Goal: Information Seeking & Learning: Learn about a topic

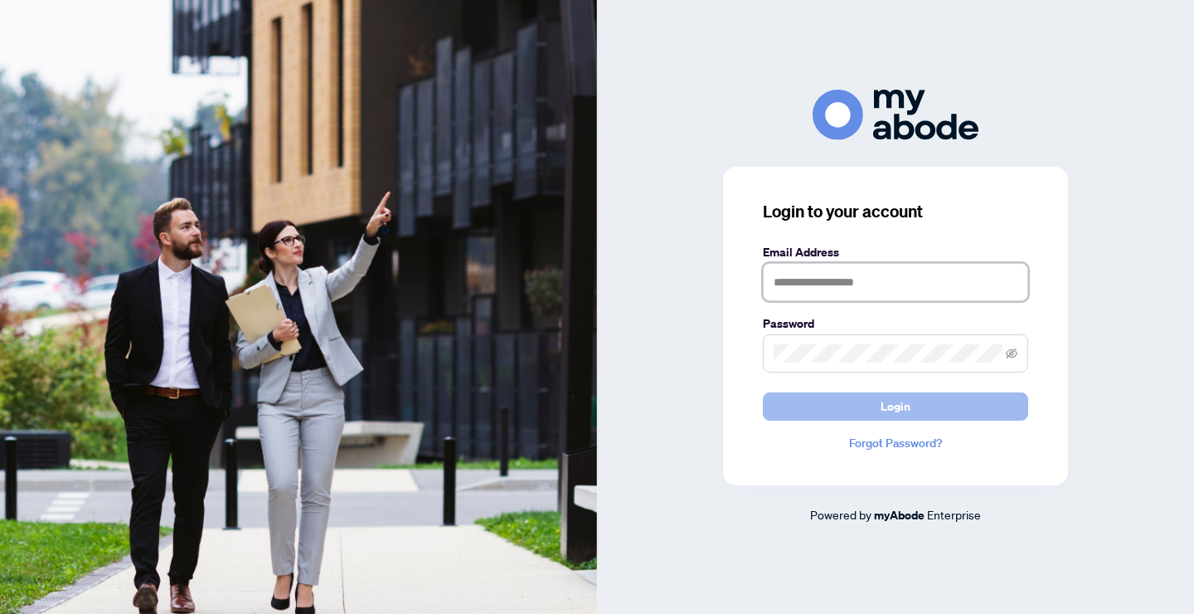
type input "**********"
click at [843, 397] on button "Login" at bounding box center [895, 406] width 265 height 28
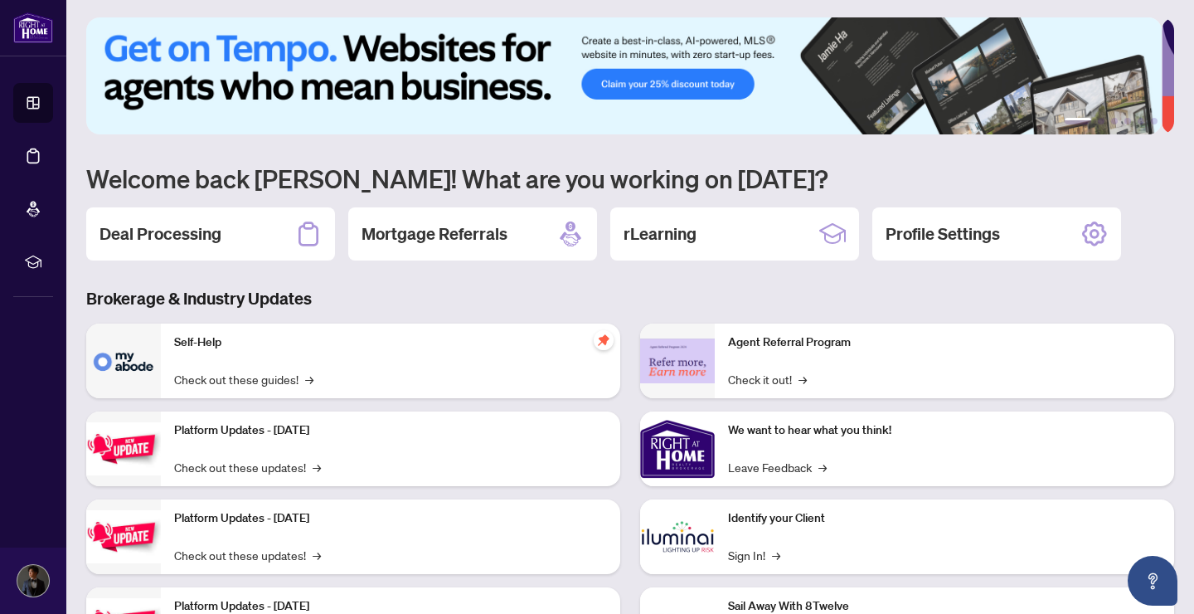
scroll to position [3, 0]
click at [673, 240] on h2 "rLearning" at bounding box center [660, 232] width 73 height 23
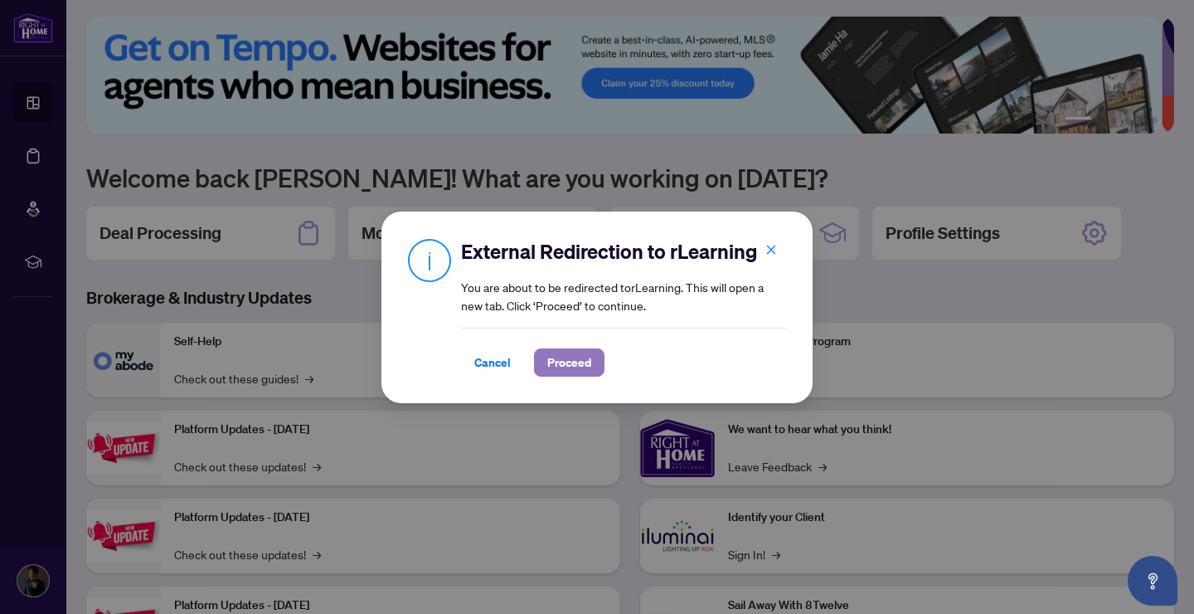
click at [575, 349] on span "Proceed" at bounding box center [569, 362] width 44 height 27
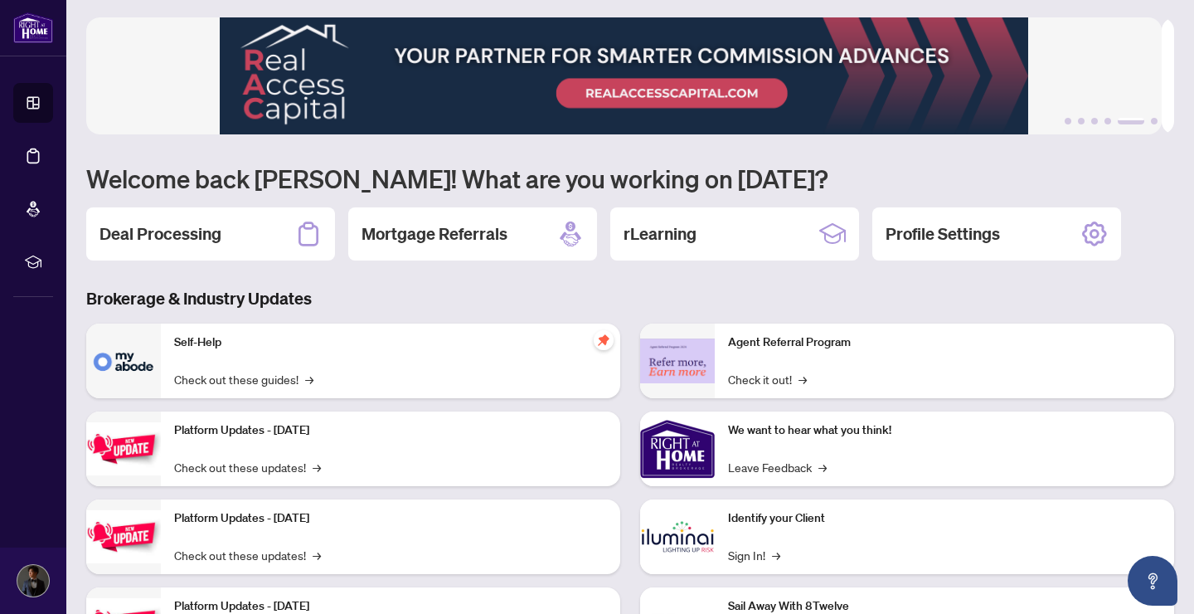
scroll to position [0, 0]
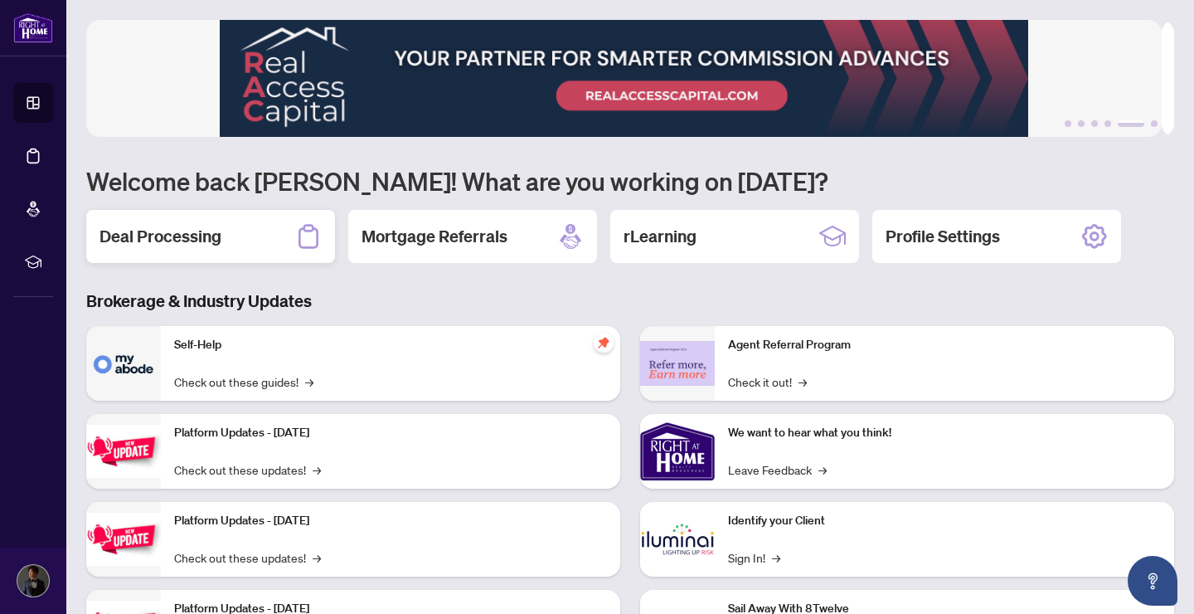
click at [300, 232] on icon at bounding box center [308, 236] width 27 height 27
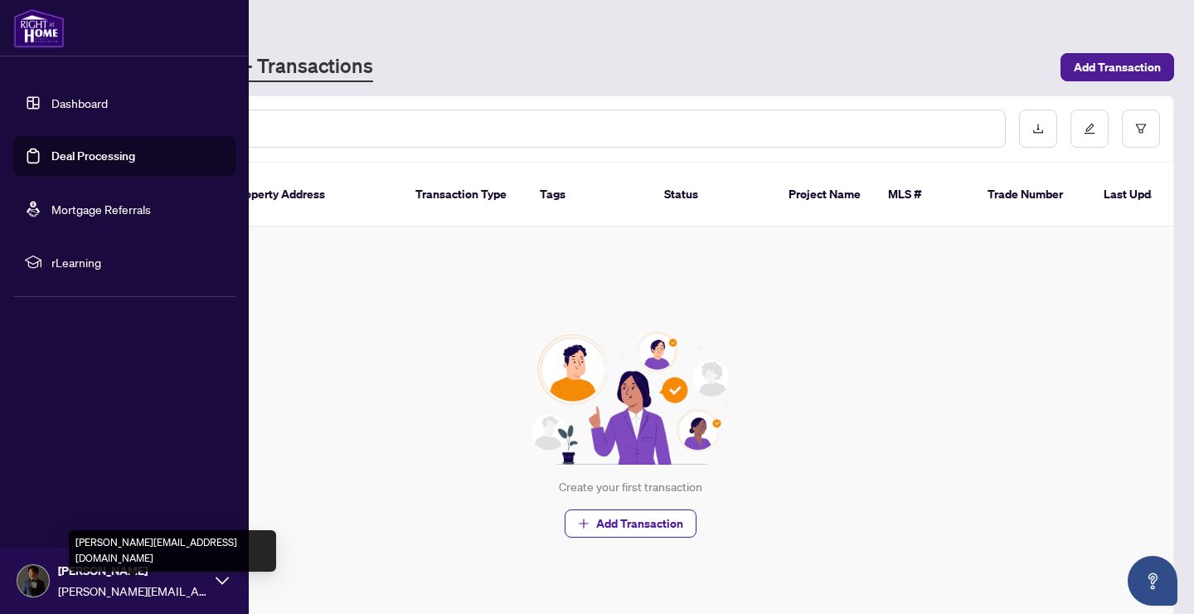
click at [217, 579] on icon at bounding box center [222, 579] width 13 height 7
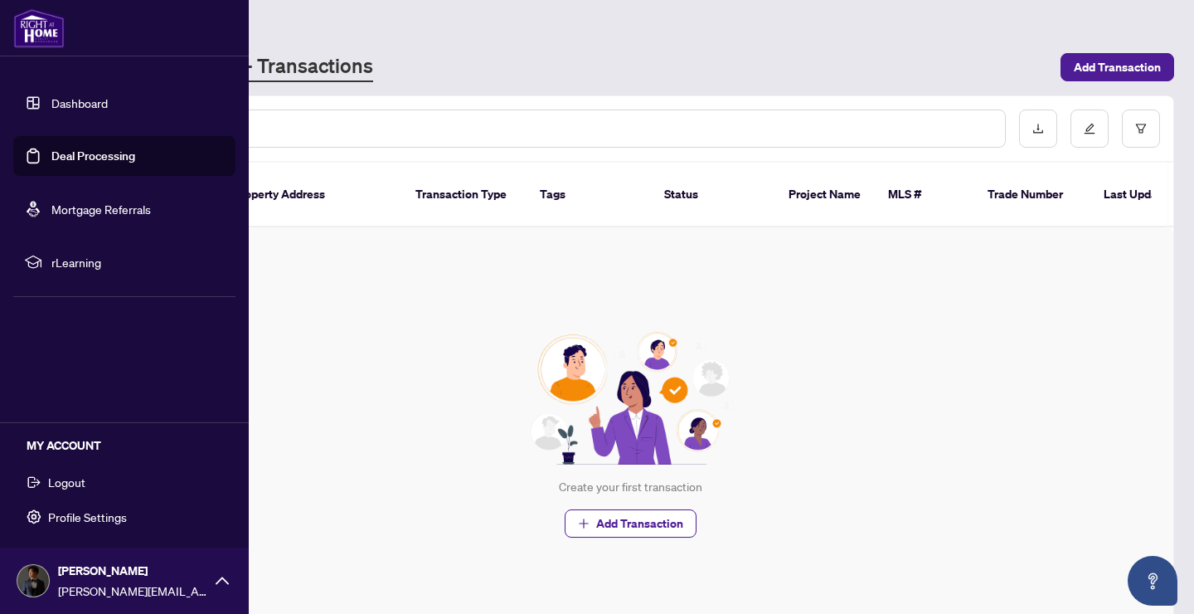
click at [187, 347] on div "Dashboard Deal Processing Mortgage Referrals rLearning [PERSON_NAME] [PERSON_NA…" at bounding box center [124, 307] width 249 height 614
